Goal: Transaction & Acquisition: Download file/media

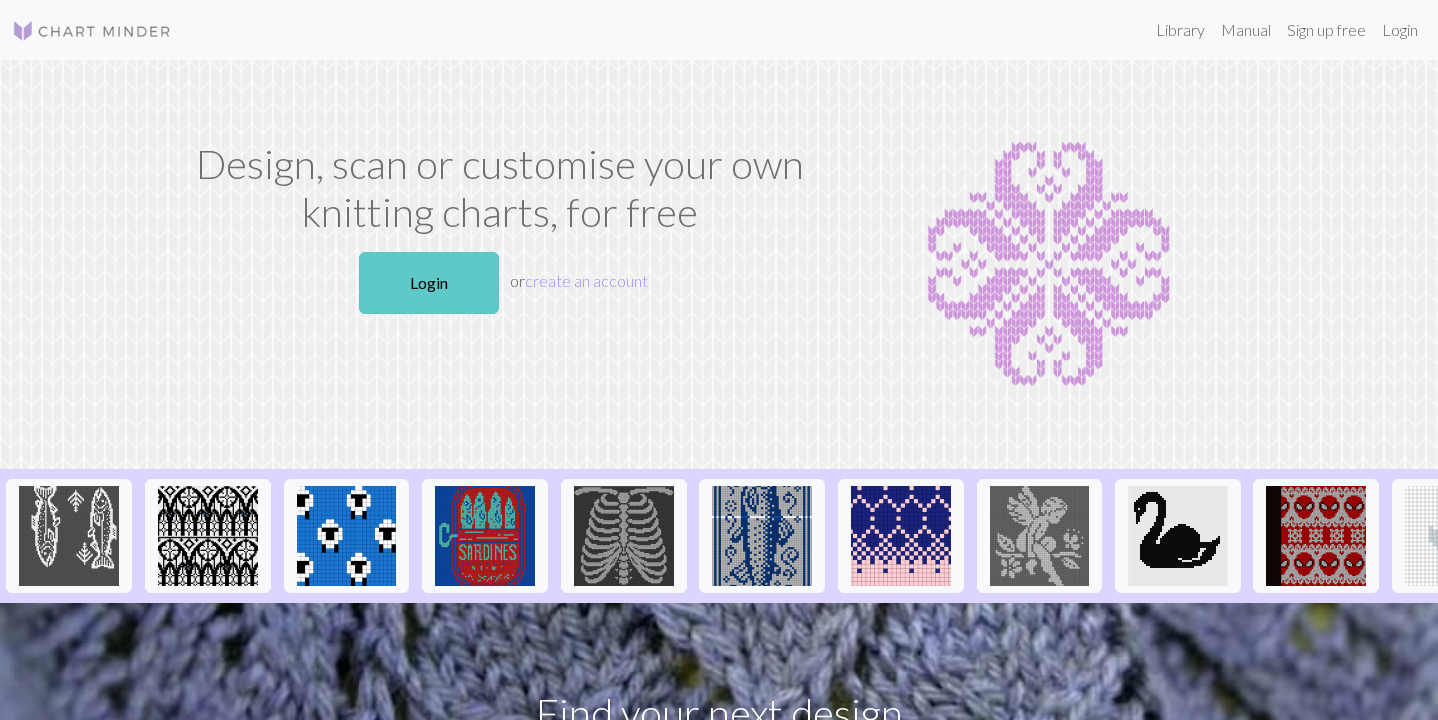
click at [472, 292] on link "Login" at bounding box center [430, 283] width 140 height 62
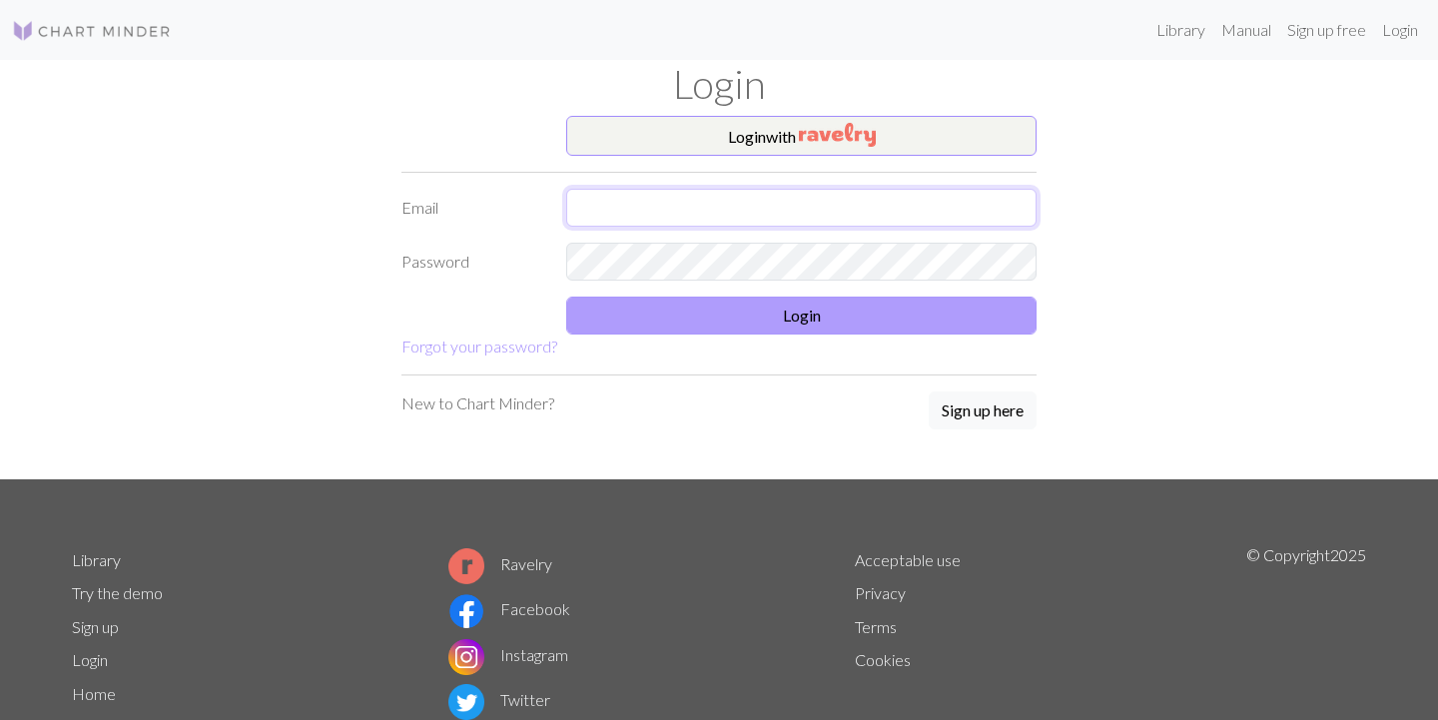
type input "carriedoggy@gmail.com"
click at [782, 319] on button "Login" at bounding box center [801, 316] width 470 height 38
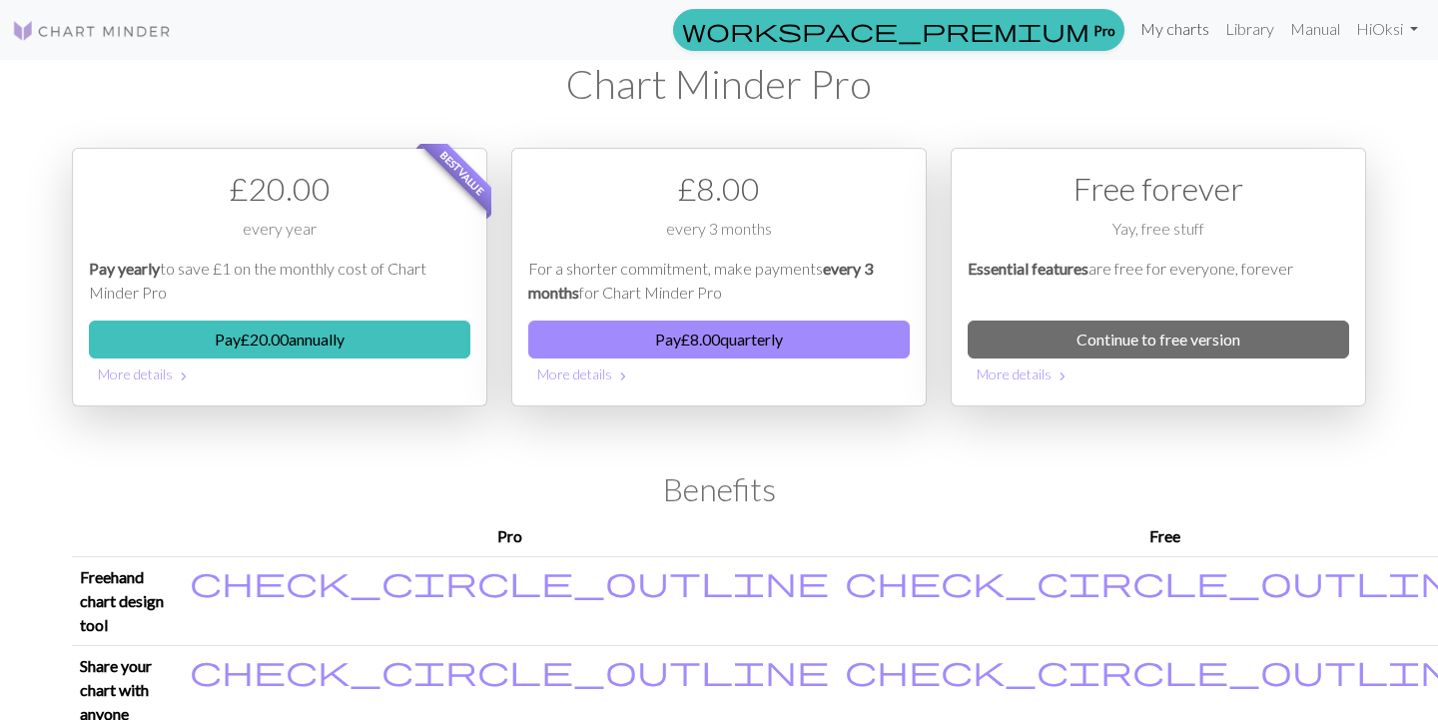
click at [1160, 30] on link "My charts" at bounding box center [1175, 29] width 85 height 40
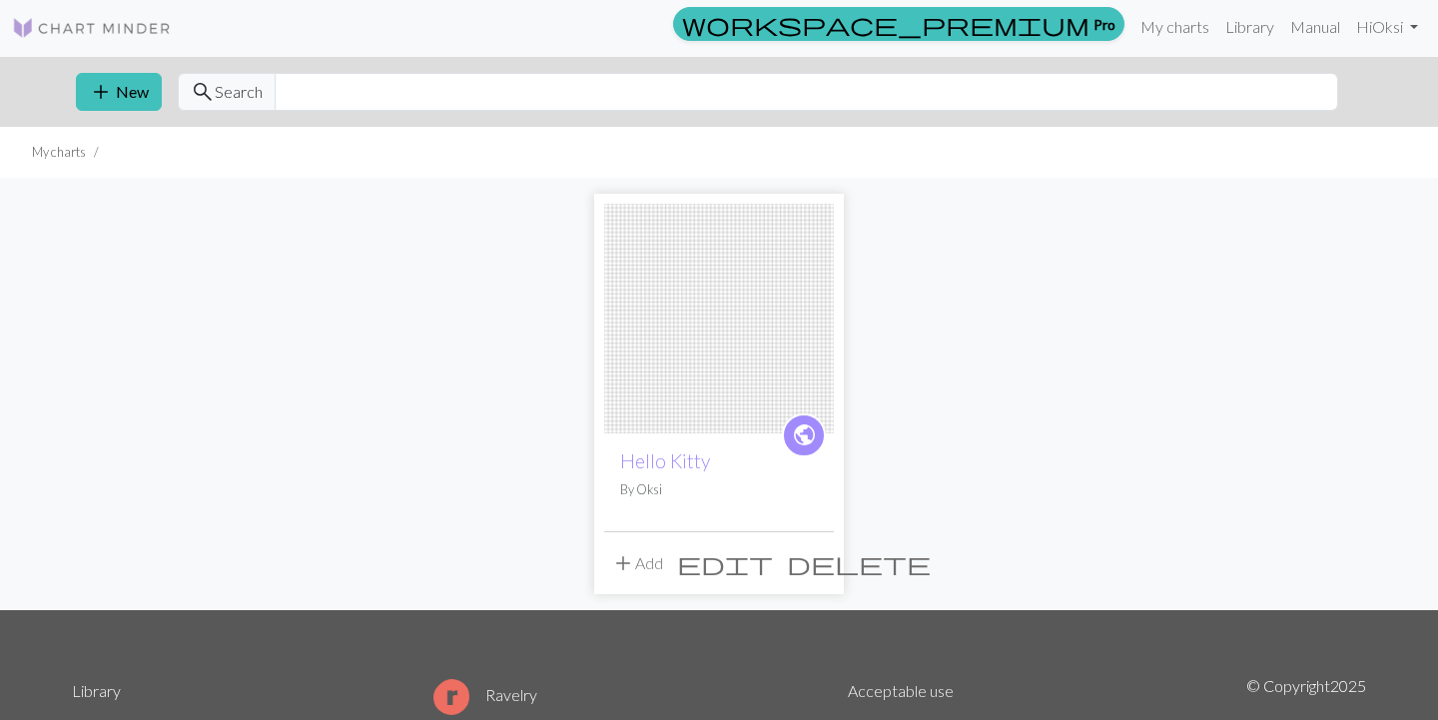
scroll to position [9, 0]
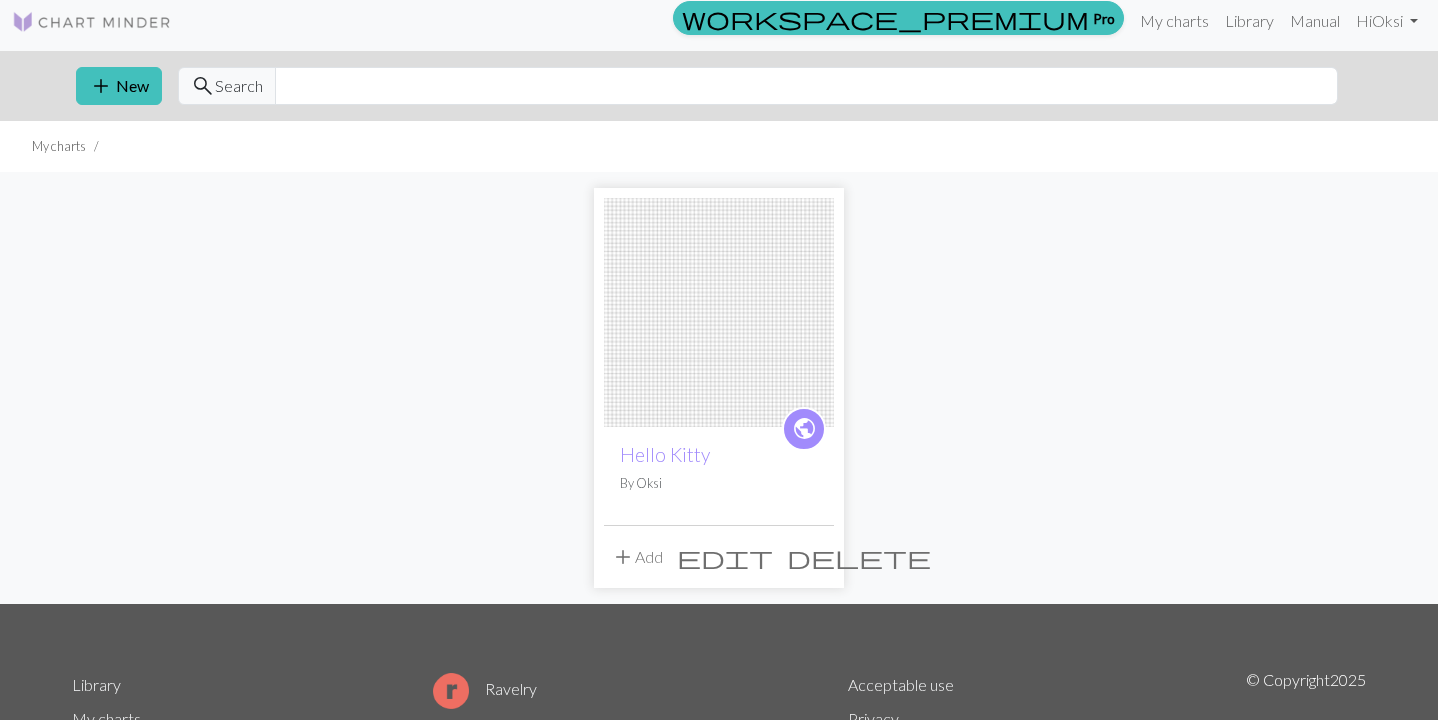
click at [765, 320] on img at bounding box center [719, 313] width 230 height 230
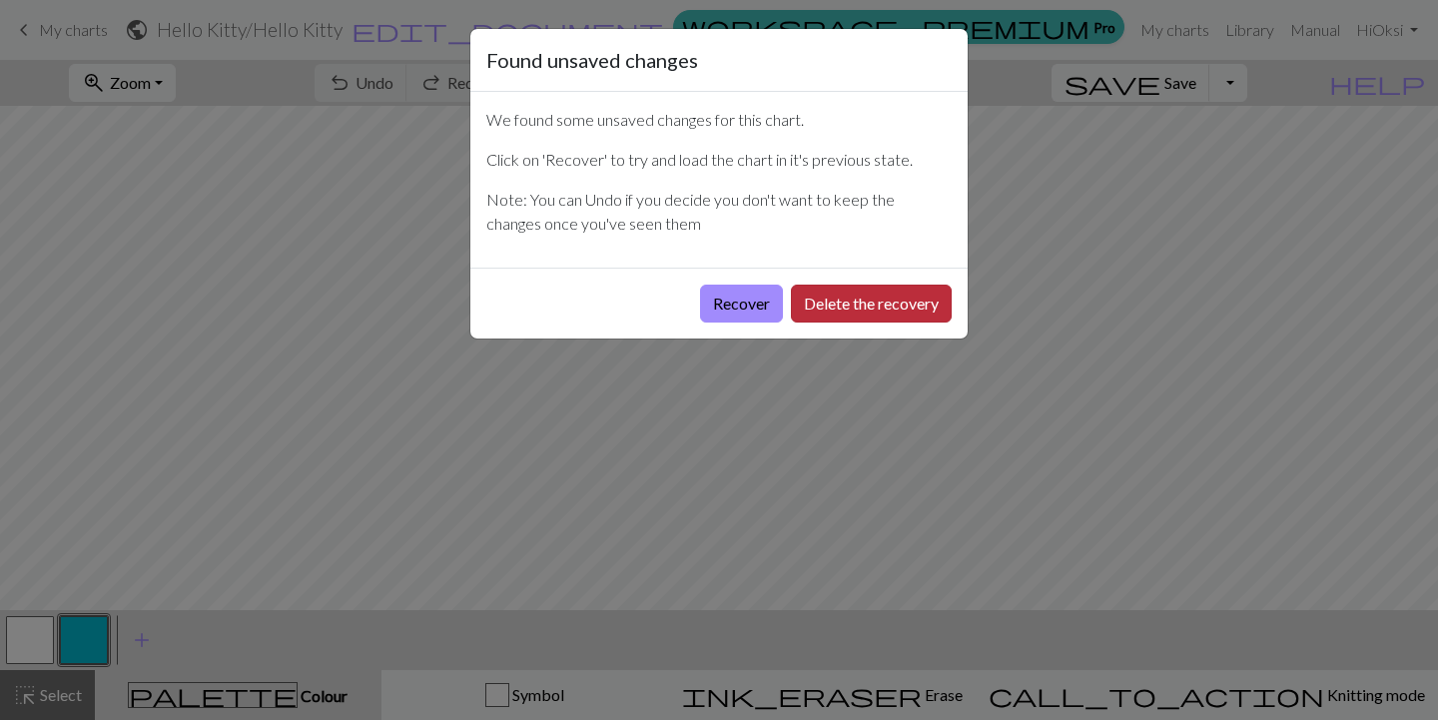
click at [917, 308] on button "Delete the recovery" at bounding box center [871, 304] width 161 height 38
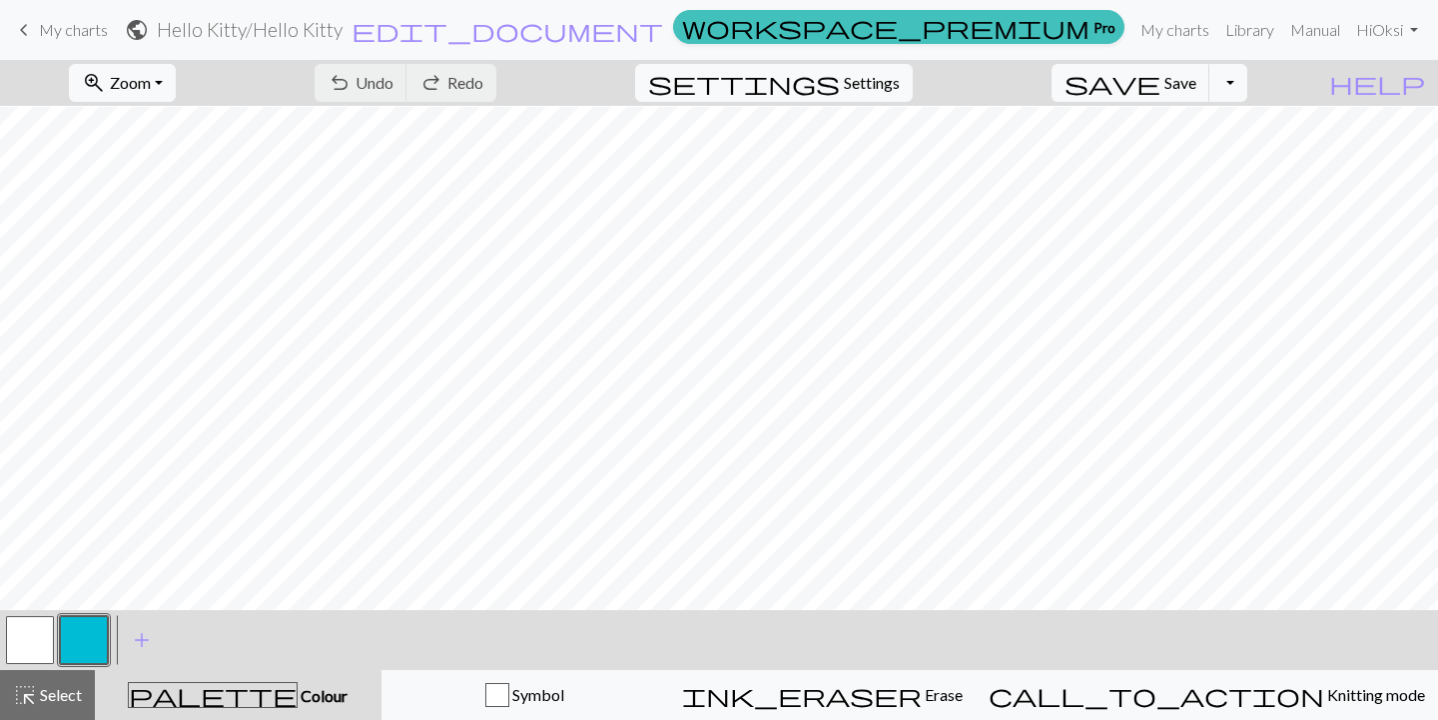
scroll to position [984, 1]
click at [25, 29] on span "keyboard_arrow_left" at bounding box center [24, 30] width 24 height 28
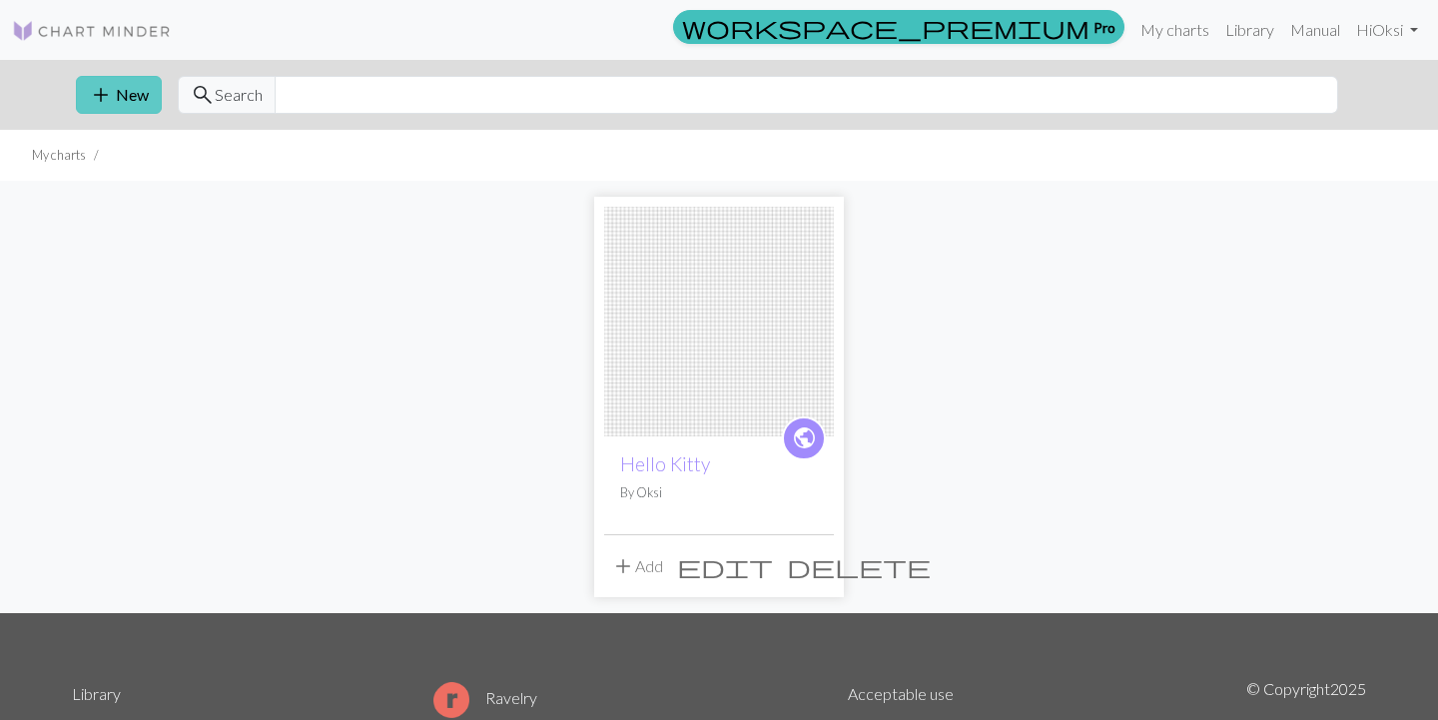
click at [112, 97] on span "add" at bounding box center [101, 95] width 24 height 28
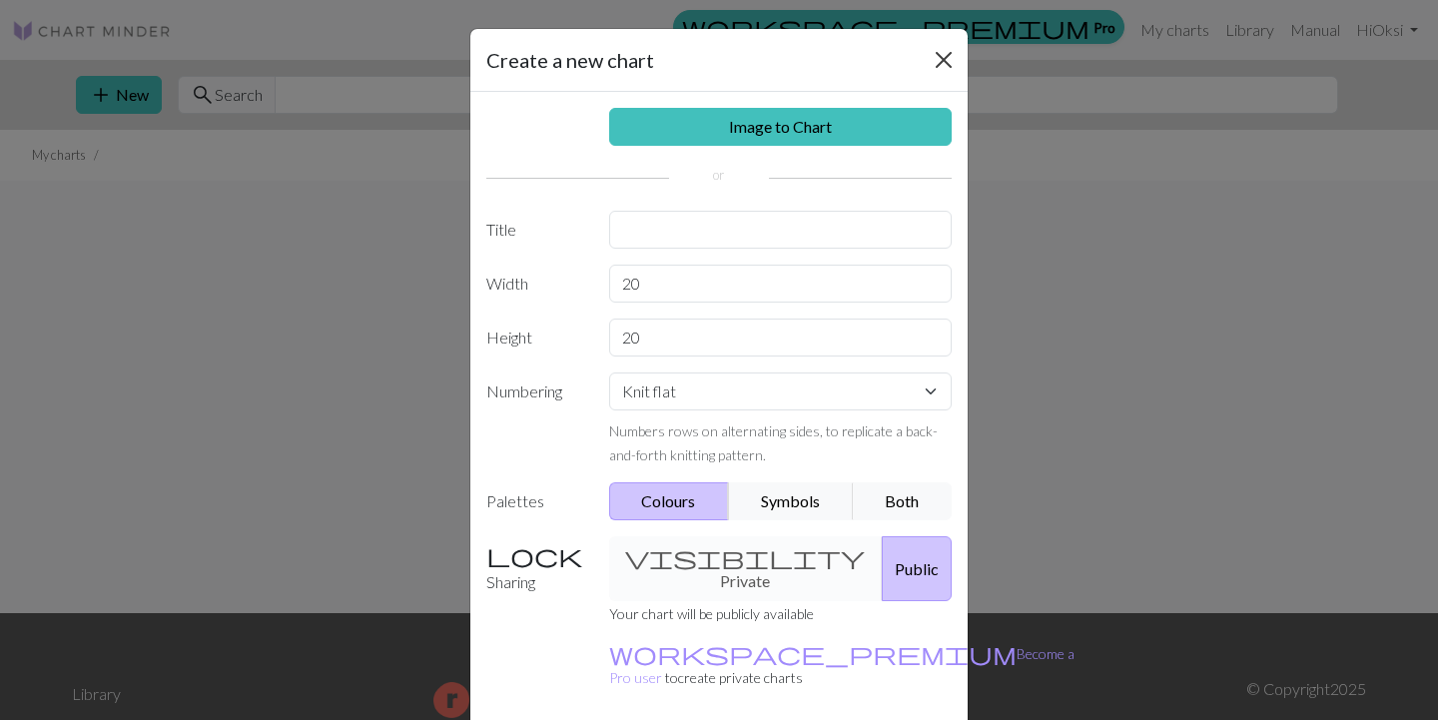
click at [945, 63] on button "Close" at bounding box center [944, 60] width 32 height 32
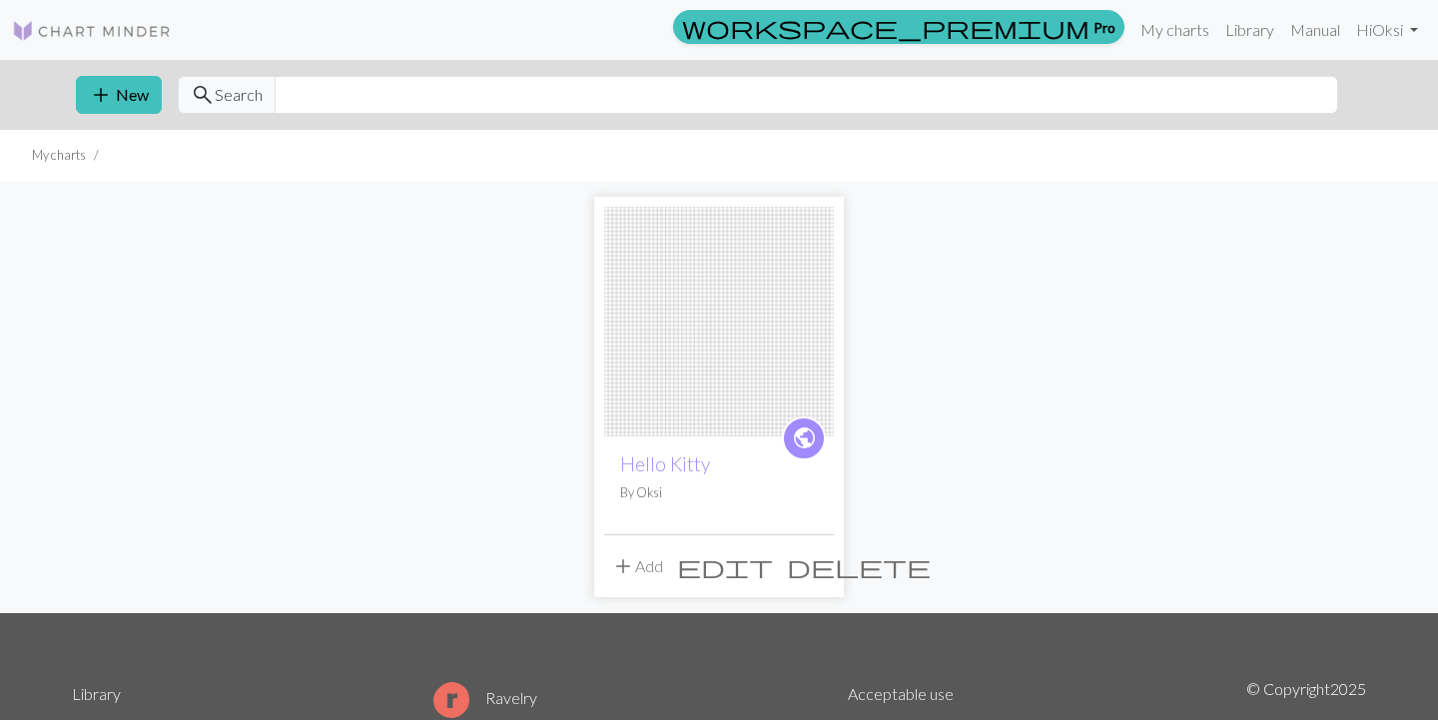
click at [20, 29] on img at bounding box center [92, 31] width 160 height 24
click at [1322, 33] on link "Manual" at bounding box center [1315, 30] width 66 height 40
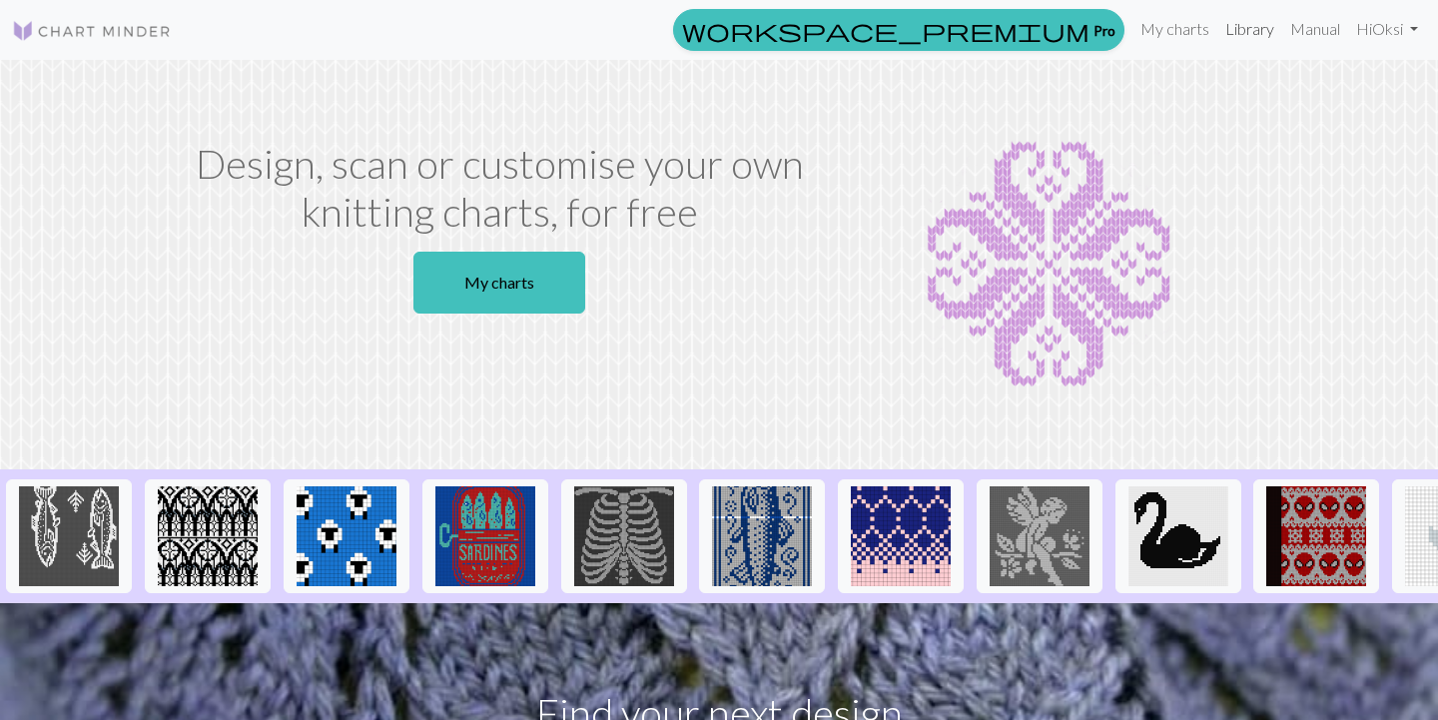
click at [1248, 34] on link "Library" at bounding box center [1250, 29] width 65 height 40
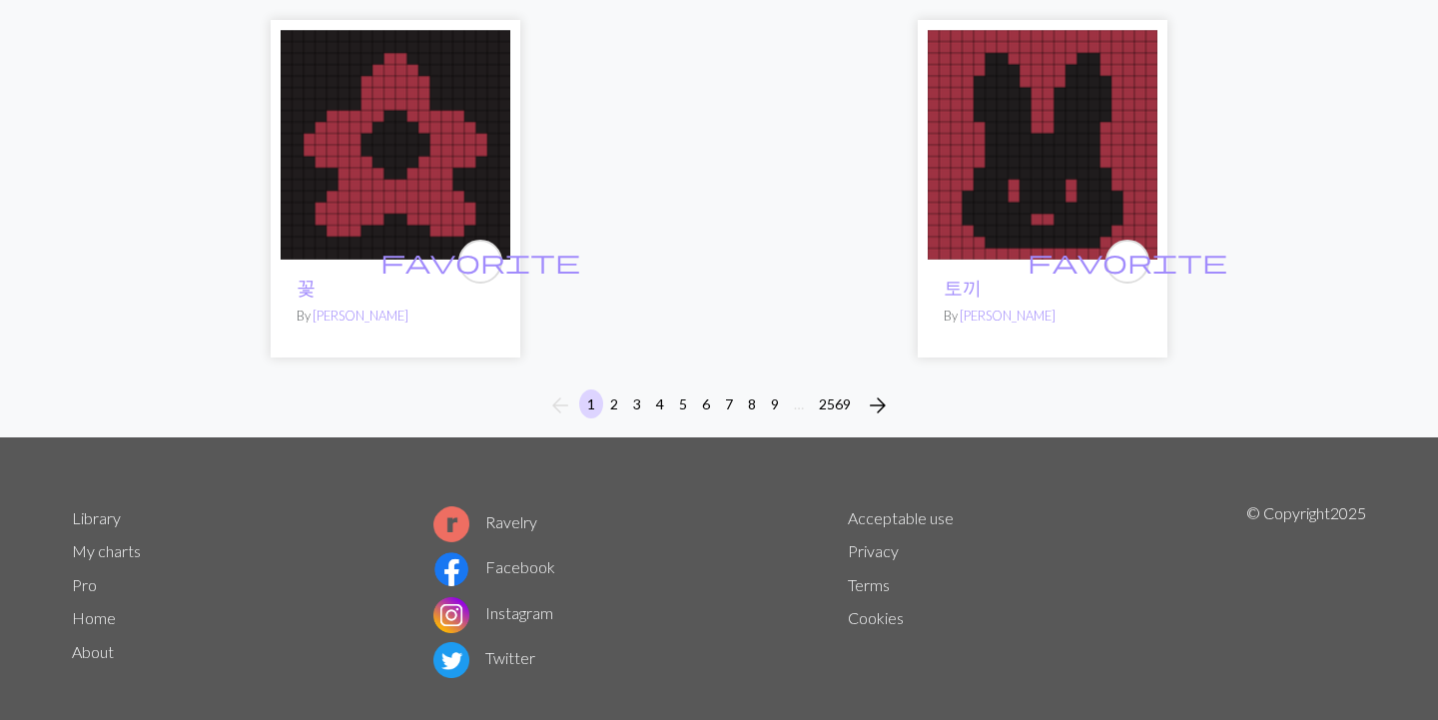
scroll to position [5223, 0]
click at [612, 391] on button "2" at bounding box center [614, 405] width 24 height 29
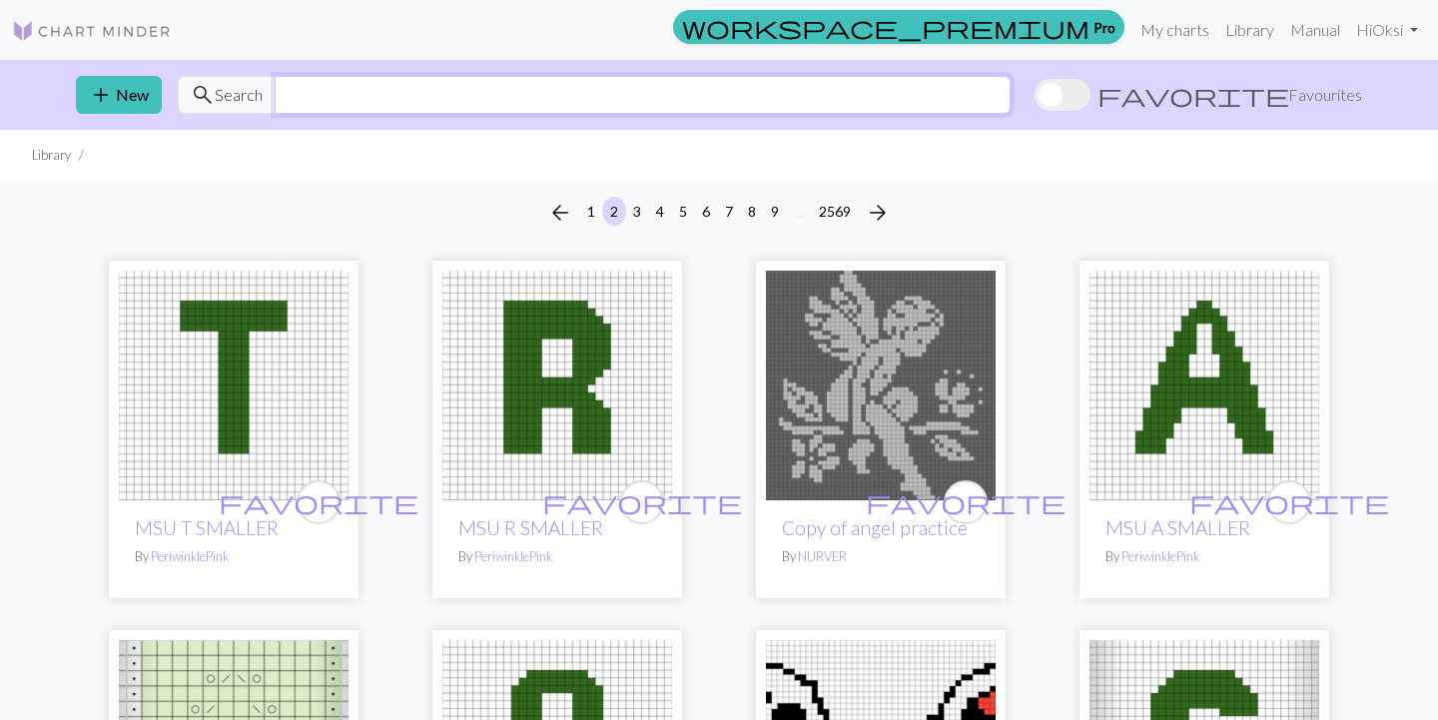
click at [297, 98] on input "text" at bounding box center [643, 95] width 736 height 38
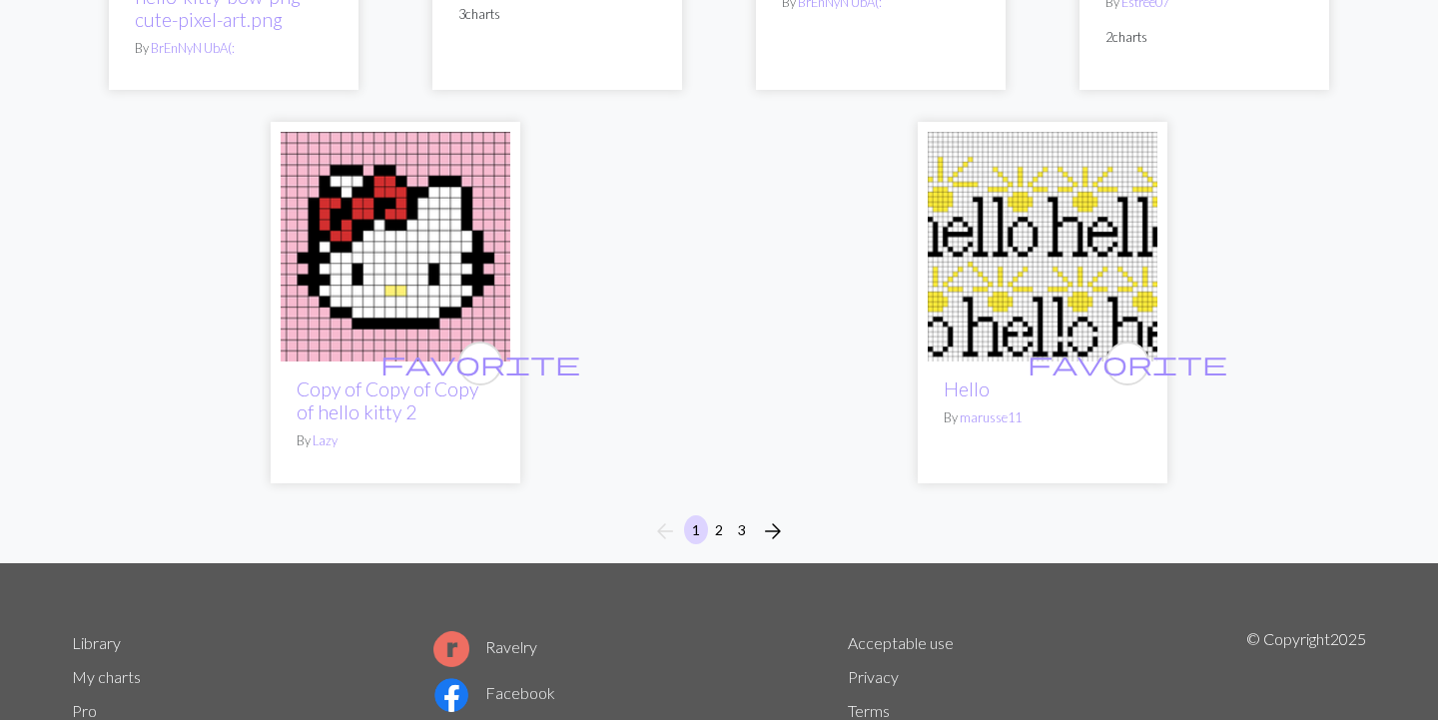
scroll to position [5545, 0]
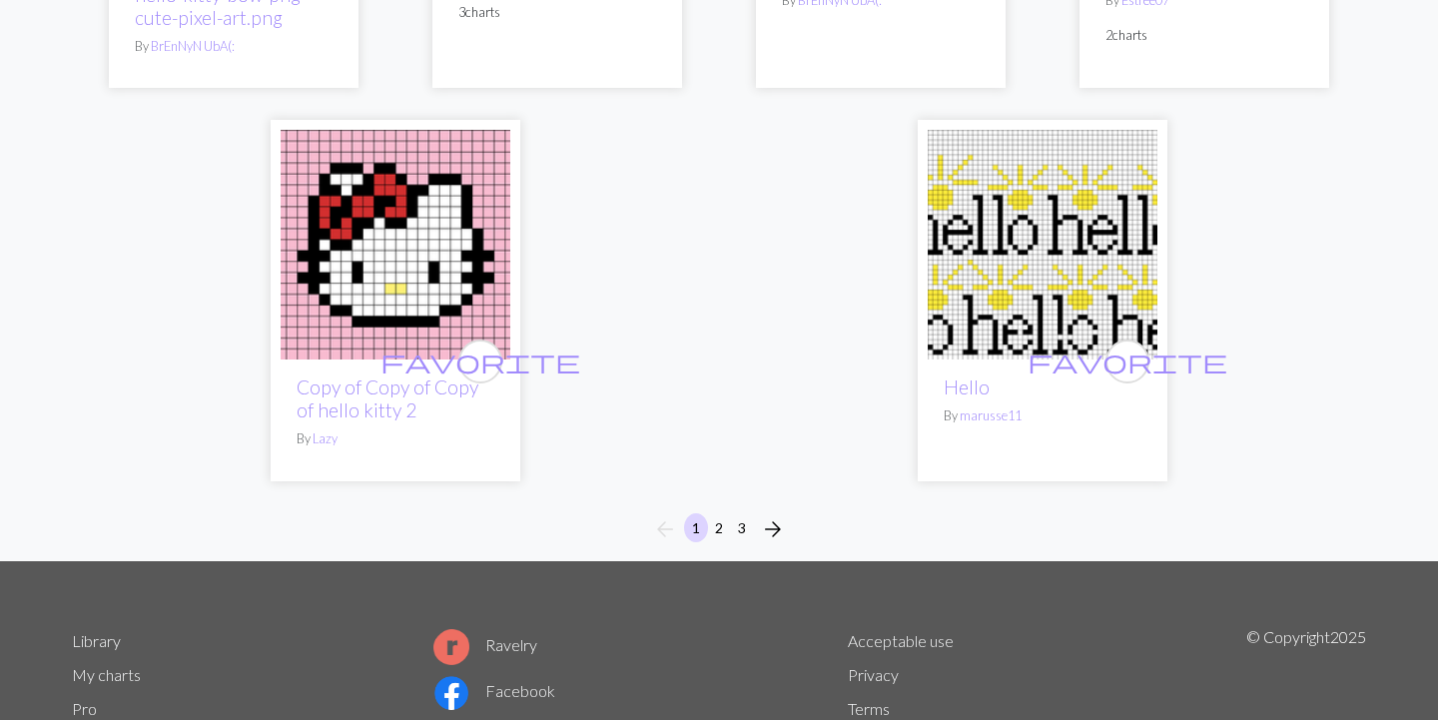
type input "hello"
click at [717, 524] on button "2" at bounding box center [719, 527] width 24 height 29
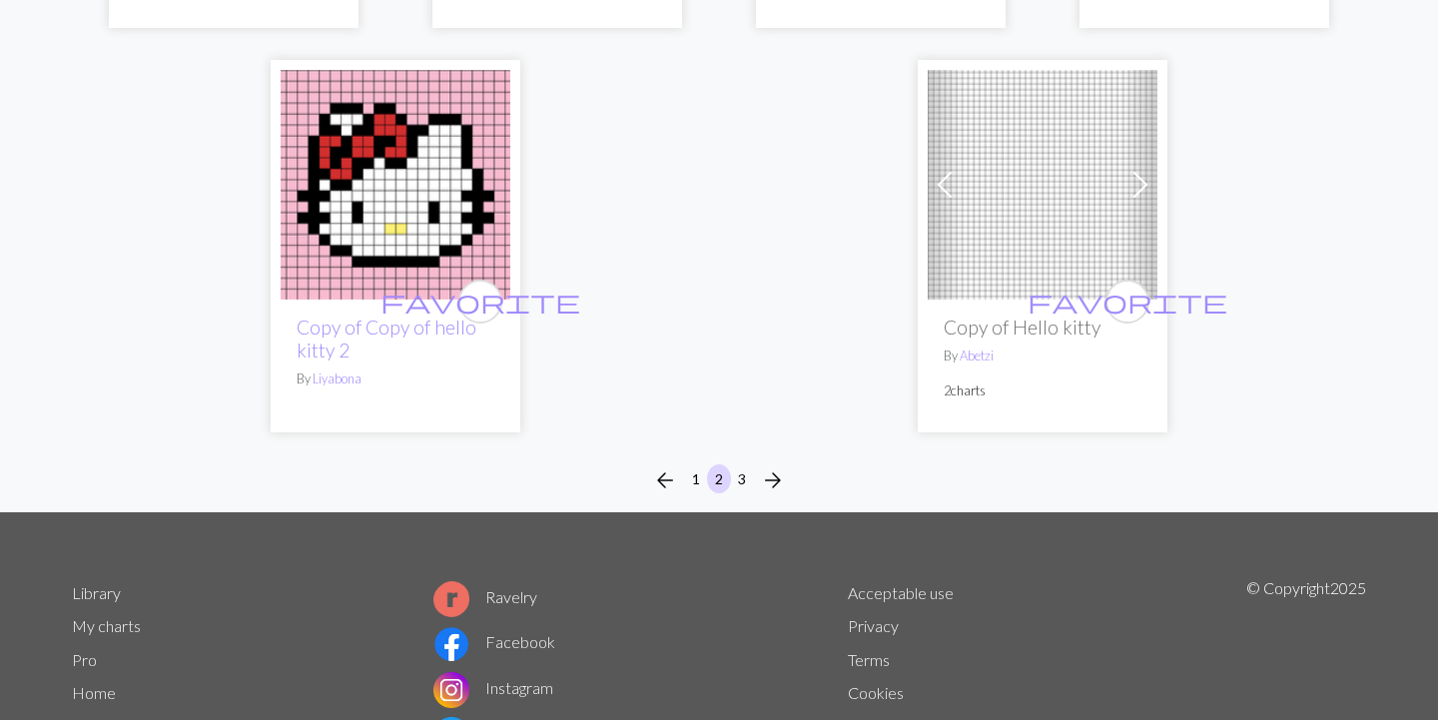
scroll to position [5181, 0]
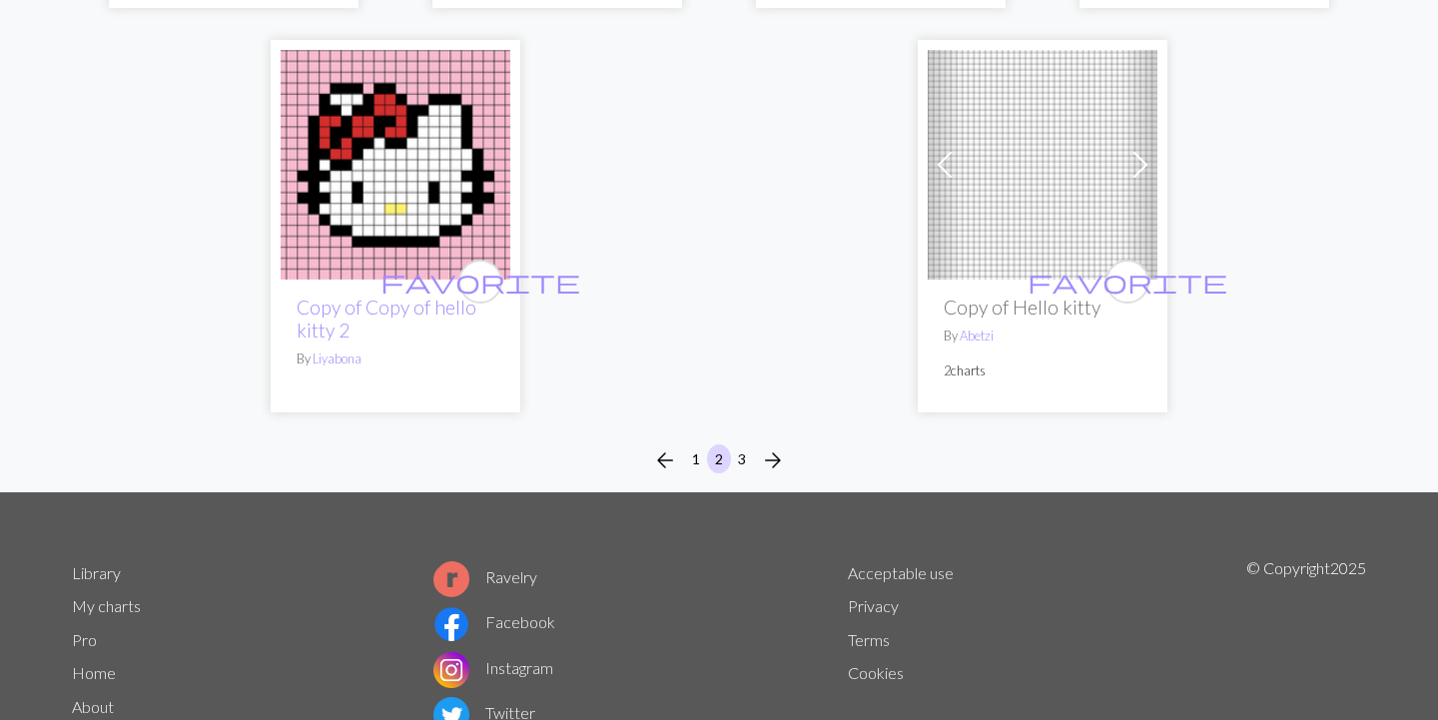
click at [744, 444] on button "3" at bounding box center [742, 458] width 24 height 29
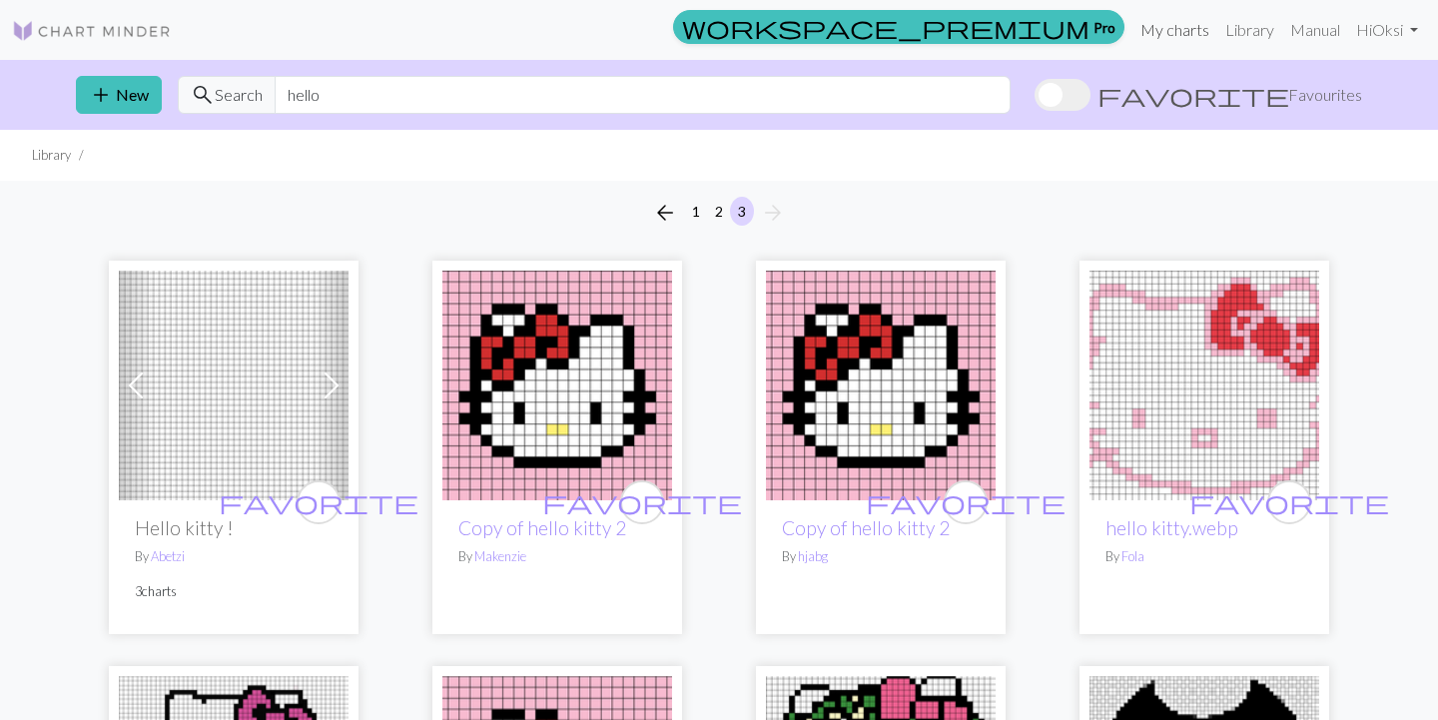
click at [1197, 29] on link "My charts" at bounding box center [1175, 30] width 85 height 40
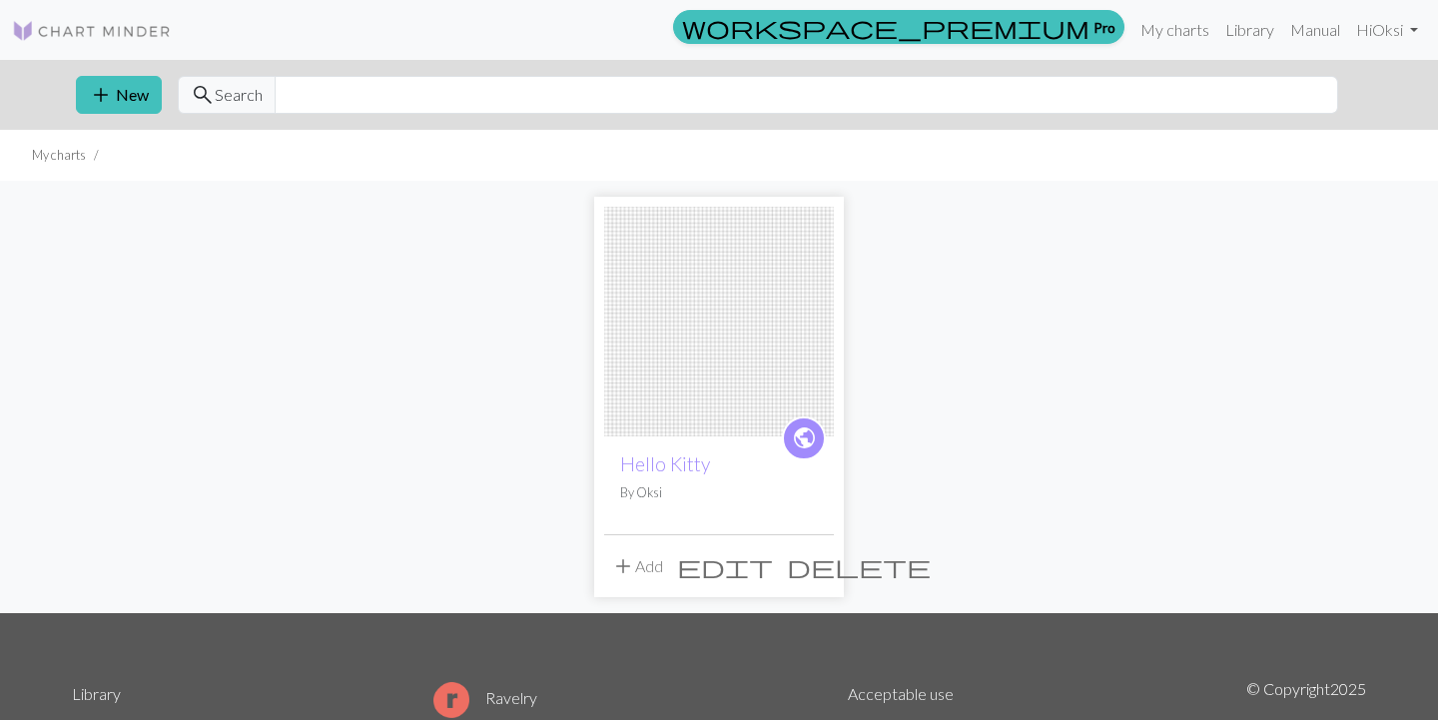
click at [799, 436] on span "public" at bounding box center [804, 437] width 25 height 31
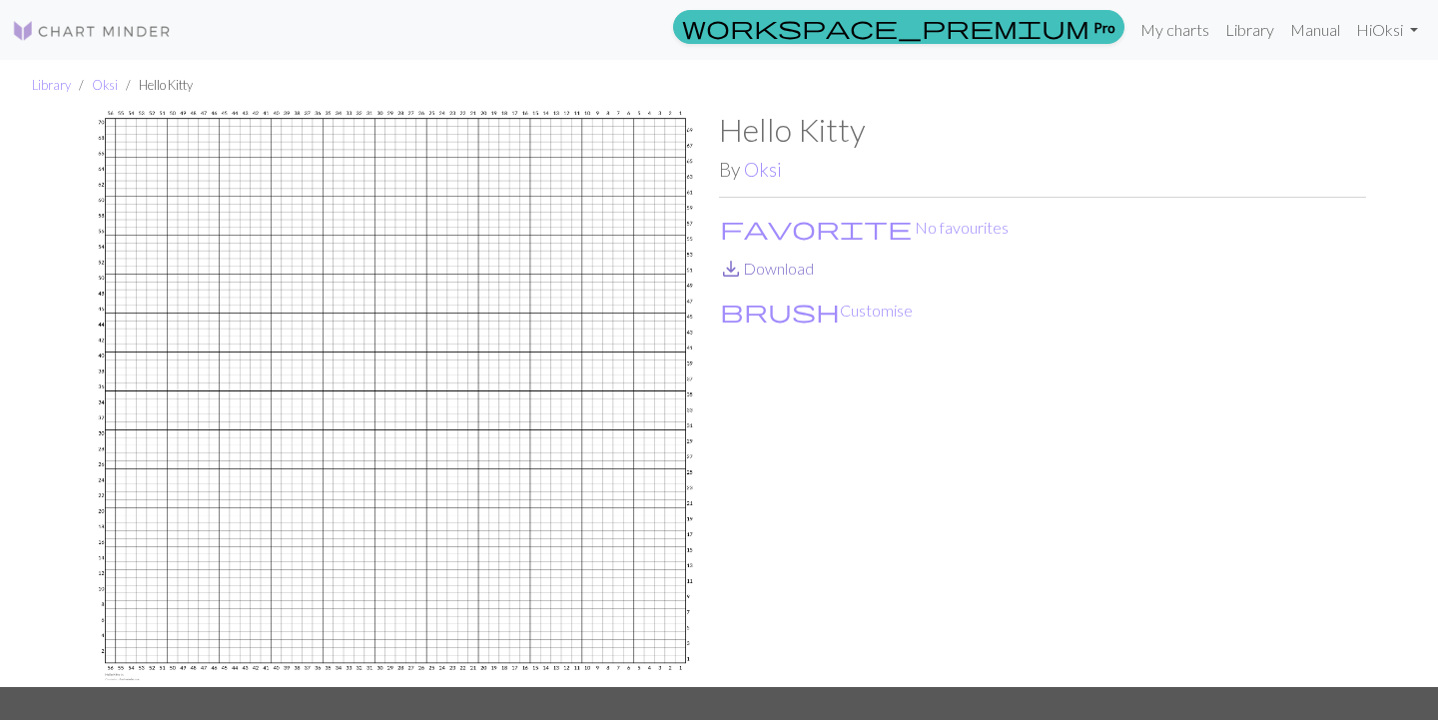
click at [801, 264] on link "save_alt Download" at bounding box center [766, 268] width 95 height 19
click at [771, 267] on link "save_alt Download" at bounding box center [766, 268] width 95 height 19
click at [776, 313] on button "brush Customise" at bounding box center [816, 311] width 195 height 26
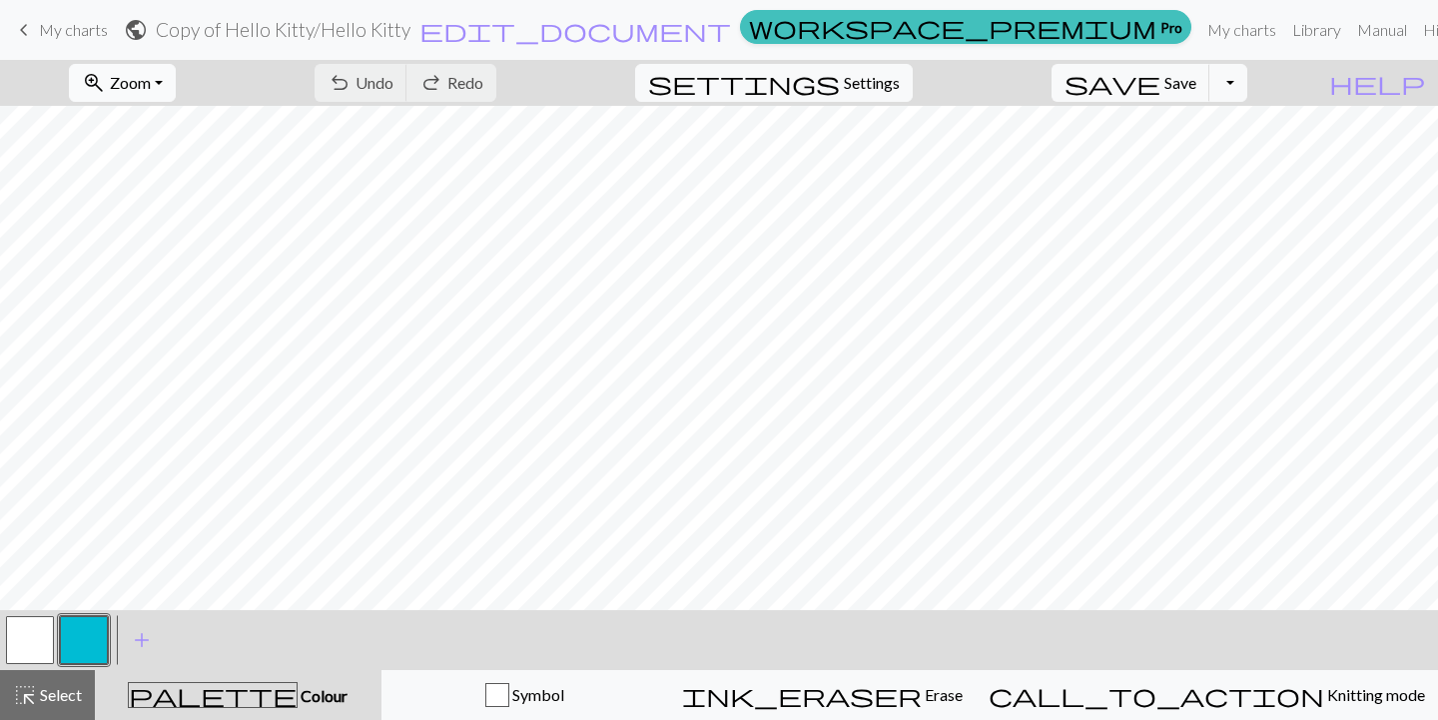
click at [106, 81] on span "zoom_in" at bounding box center [94, 83] width 24 height 28
click at [162, 239] on button "50%" at bounding box center [149, 240] width 158 height 32
click at [1247, 82] on button "Toggle Dropdown" at bounding box center [1229, 83] width 38 height 38
click at [1220, 165] on button "save_alt Download" at bounding box center [1082, 159] width 330 height 32
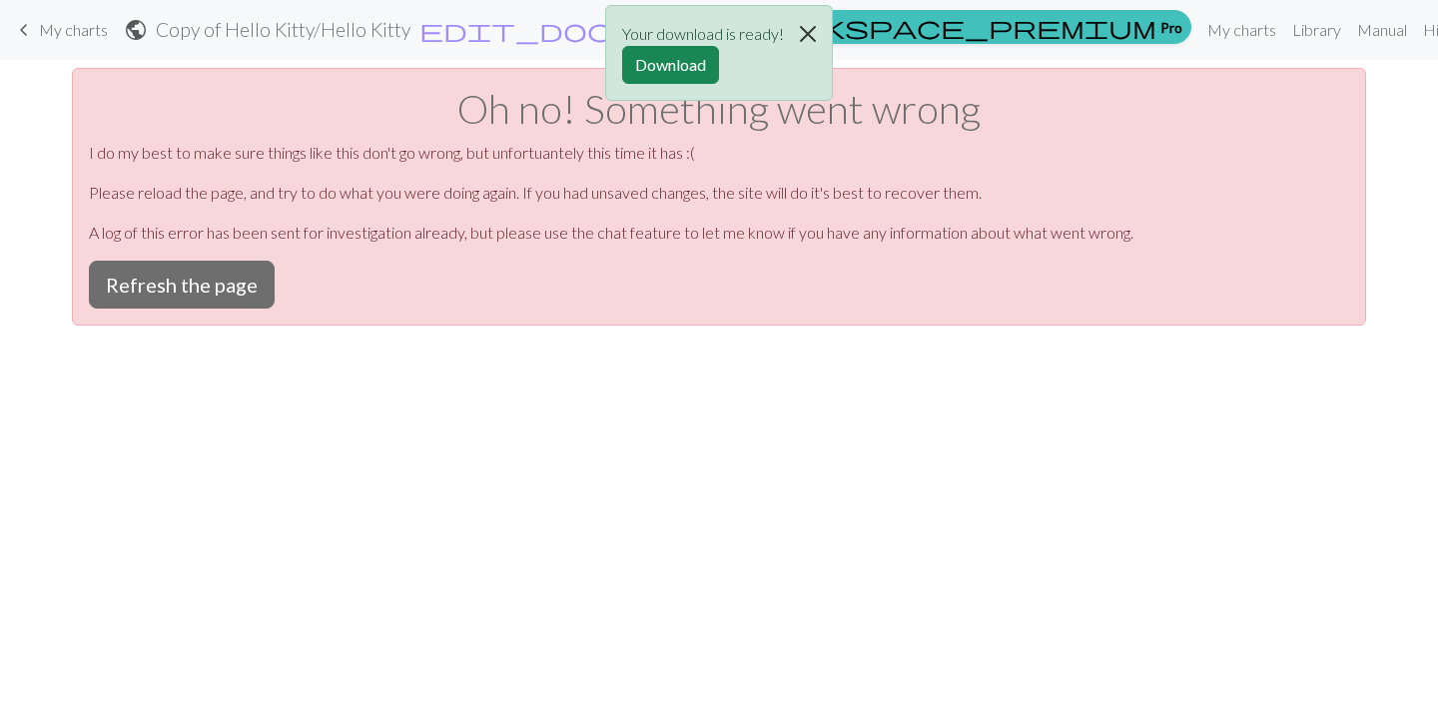
click at [818, 30] on button "Close" at bounding box center [808, 34] width 48 height 56
